Goal: Task Accomplishment & Management: Manage account settings

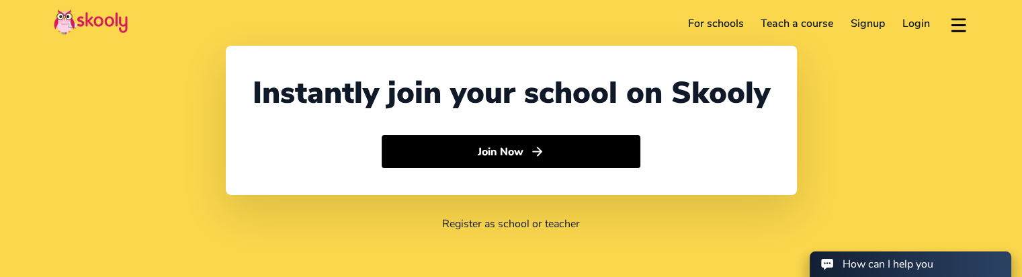
select select "91"
select select "[GEOGRAPHIC_DATA]"
select select "[GEOGRAPHIC_DATA]/[GEOGRAPHIC_DATA]"
click at [911, 26] on link "Login" at bounding box center [916, 24] width 45 height 22
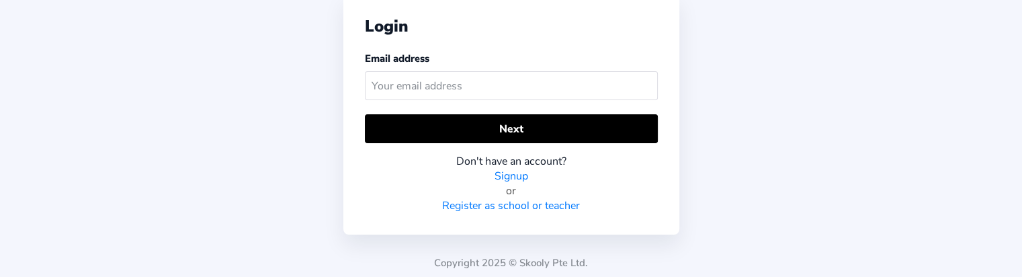
scroll to position [72, 0]
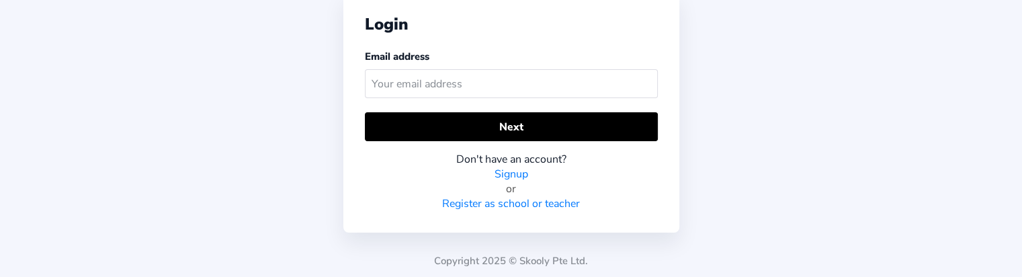
drag, startPoint x: 473, startPoint y: 68, endPoint x: 465, endPoint y: 75, distance: 10.5
click at [468, 73] on div "Email address" at bounding box center [511, 76] width 293 height 54
click at [464, 76] on input "text" at bounding box center [511, 83] width 293 height 29
paste input "[EMAIL_ADDRESS][DOMAIN_NAME]"
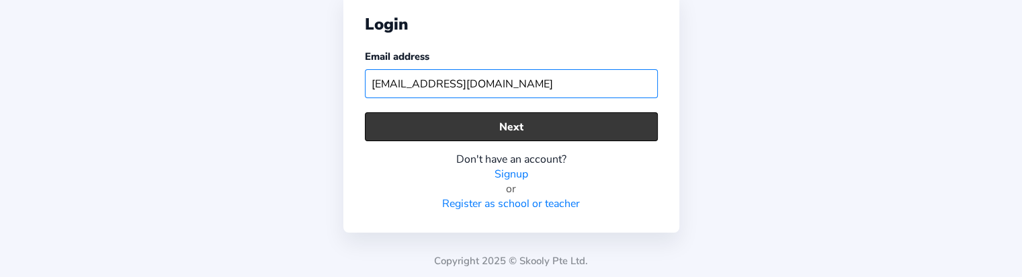
type input "[EMAIL_ADDRESS][DOMAIN_NAME]"
click at [456, 129] on button "Next" at bounding box center [511, 126] width 293 height 29
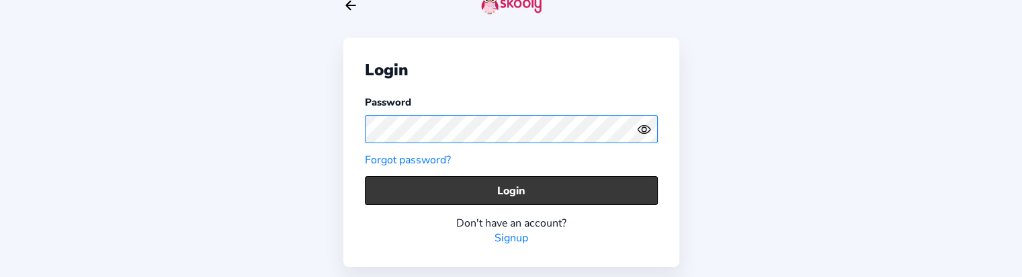
scroll to position [61, 0]
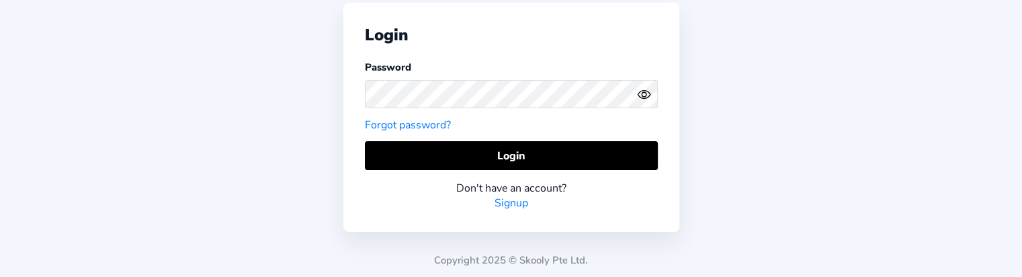
click at [409, 124] on link "Forgot password?" at bounding box center [408, 125] width 86 height 15
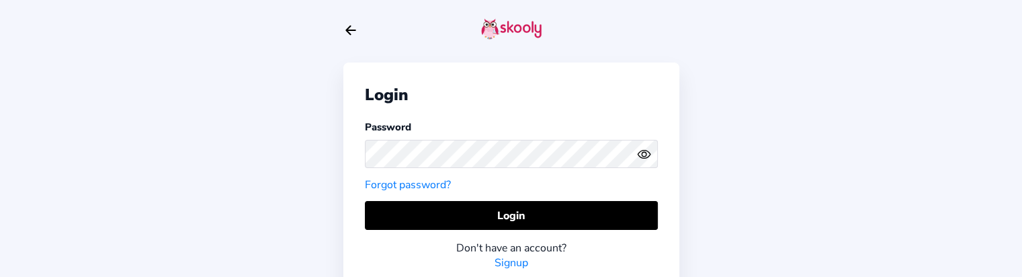
scroll to position [0, 0]
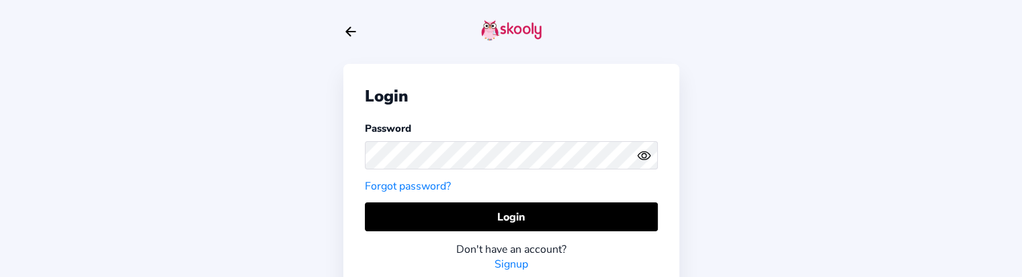
click at [346, 32] on icon "arrow back outline" at bounding box center [350, 32] width 9 height 9
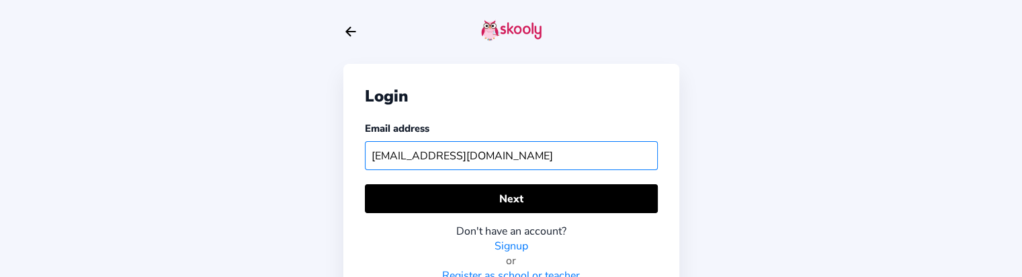
drag, startPoint x: 570, startPoint y: 161, endPoint x: 257, endPoint y: 183, distance: 314.0
click at [257, 183] on div "Login Email address [EMAIL_ADDRESS][DOMAIN_NAME] Next Don't have an account? Si…" at bounding box center [511, 175] width 1022 height 350
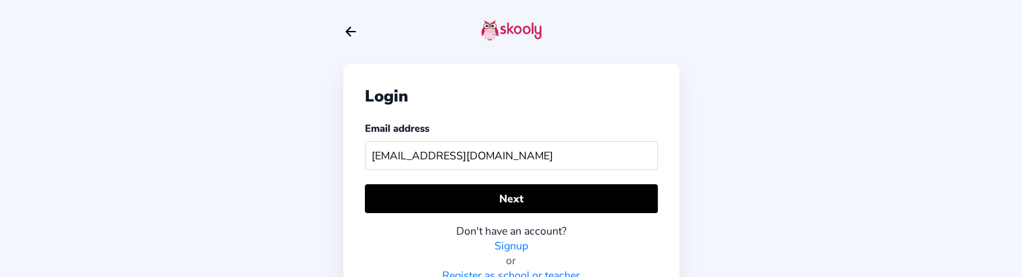
click at [352, 33] on icon "Arrow Back" at bounding box center [350, 31] width 15 height 15
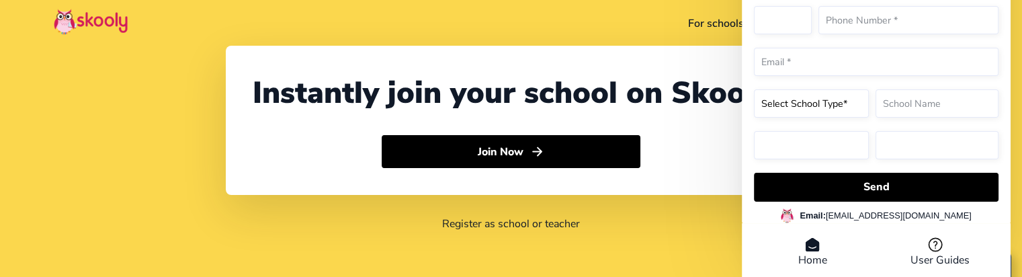
select select "91"
select select "[GEOGRAPHIC_DATA]"
select select "[GEOGRAPHIC_DATA]/[GEOGRAPHIC_DATA]"
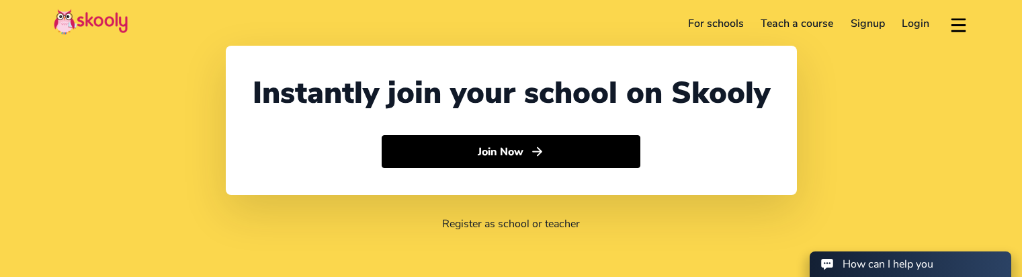
select select "91"
select select "[GEOGRAPHIC_DATA]"
select select "[GEOGRAPHIC_DATA]/[GEOGRAPHIC_DATA]"
click at [909, 19] on link "Login" at bounding box center [916, 24] width 45 height 22
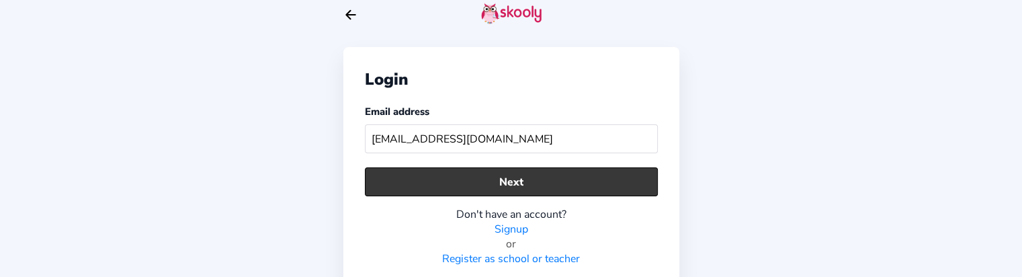
type input "[EMAIL_ADDRESS][DOMAIN_NAME]"
click at [526, 186] on button "Next" at bounding box center [511, 181] width 293 height 29
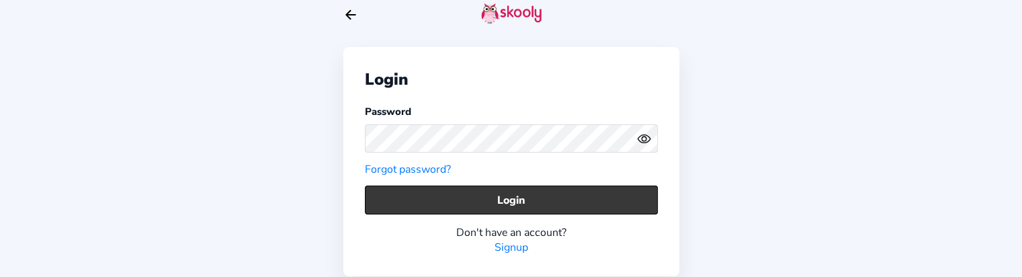
click at [543, 192] on button "Login" at bounding box center [511, 200] width 293 height 29
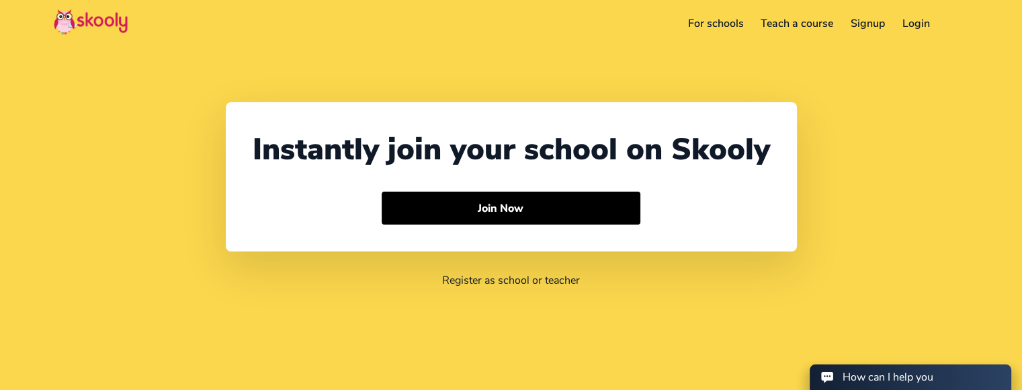
select select "91"
select select "[GEOGRAPHIC_DATA]"
select select "[GEOGRAPHIC_DATA]/[GEOGRAPHIC_DATA]"
